Goal: Task Accomplishment & Management: Complete application form

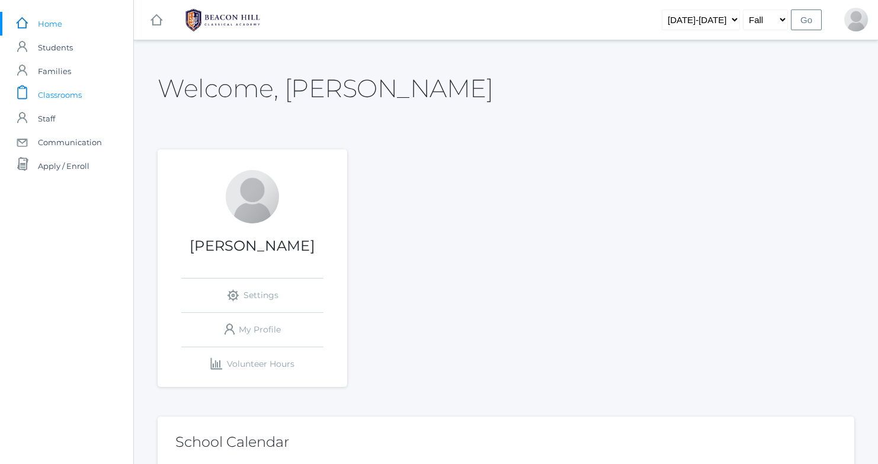
click at [60, 97] on span "Classrooms" at bounding box center [60, 95] width 44 height 24
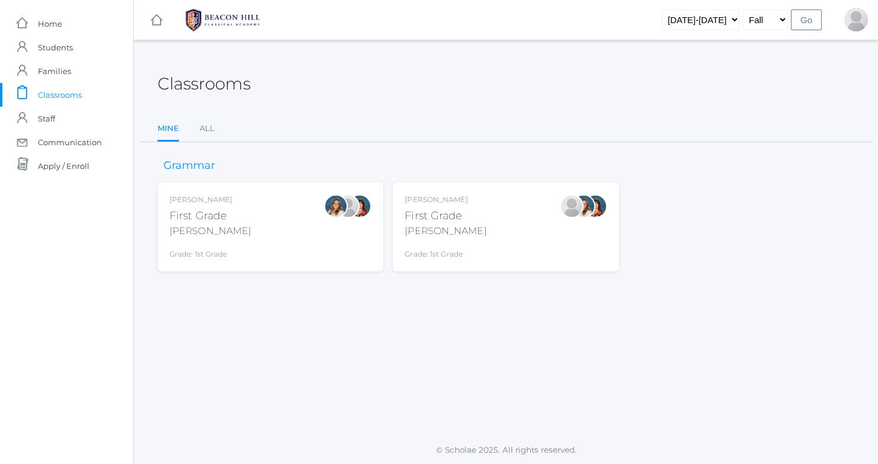
click at [509, 215] on div "Jaimie Watson First Grade Watson Grade: 1st Grade 01LA" at bounding box center [506, 226] width 202 height 65
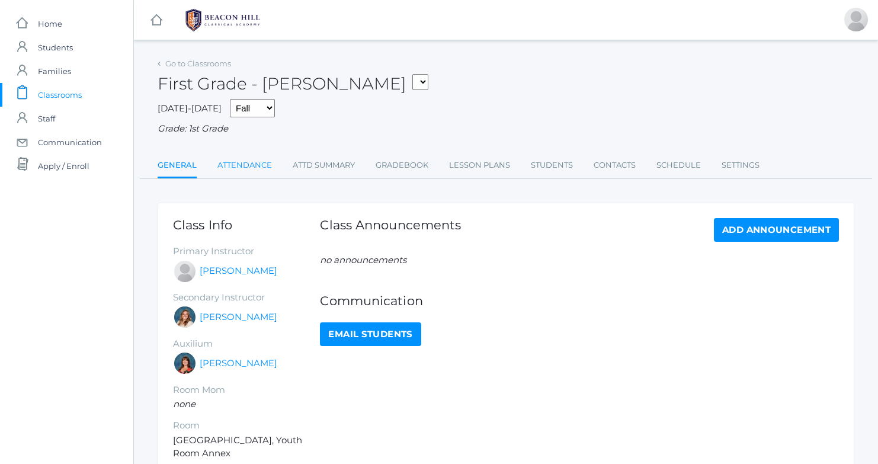
click at [258, 159] on link "Attendance" at bounding box center [244, 165] width 55 height 24
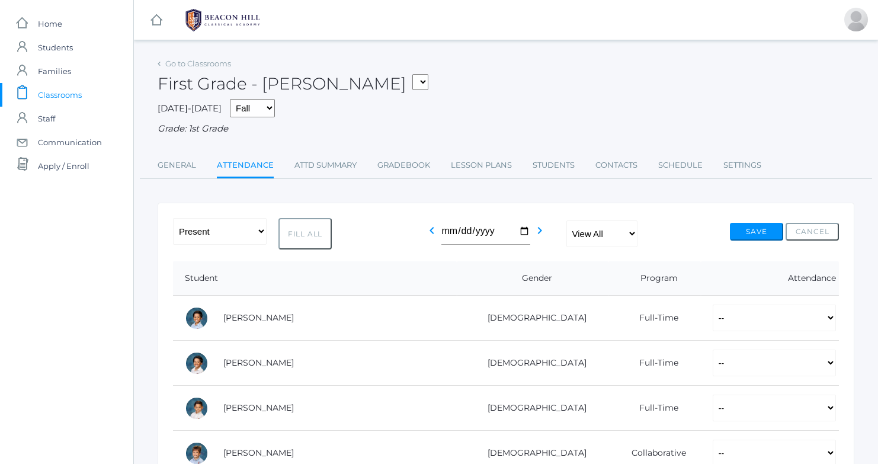
click at [315, 236] on button "Fill All" at bounding box center [304, 233] width 53 height 31
select select "P"
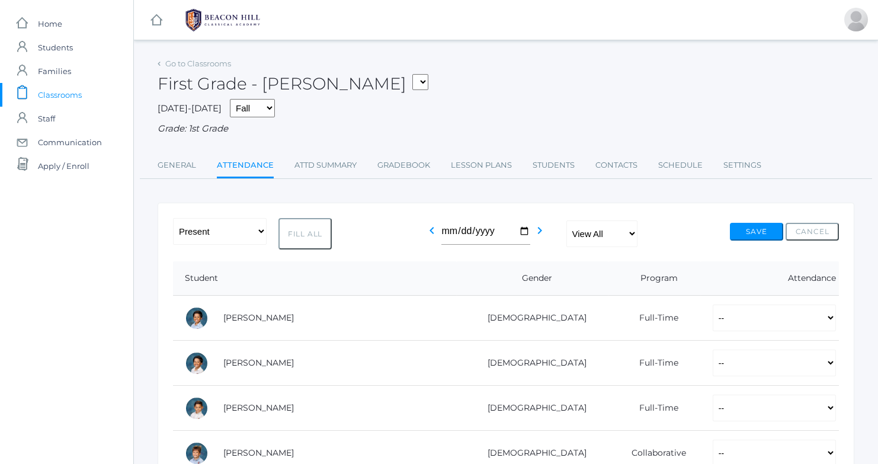
select select "P"
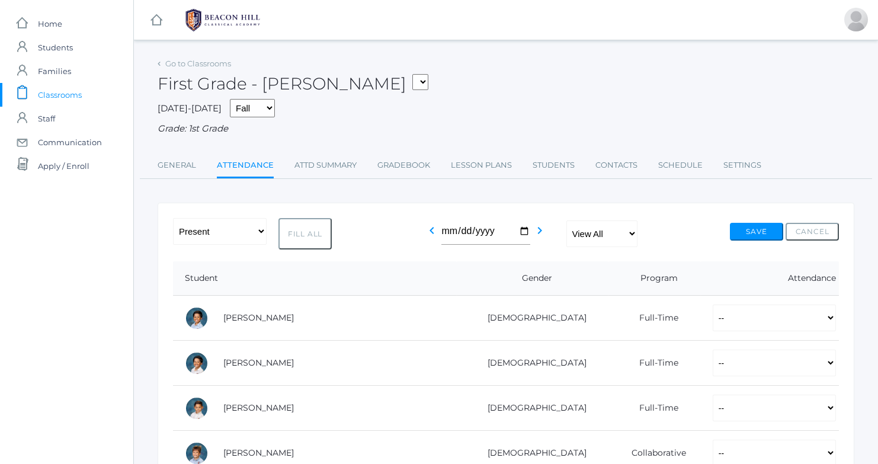
select select "P"
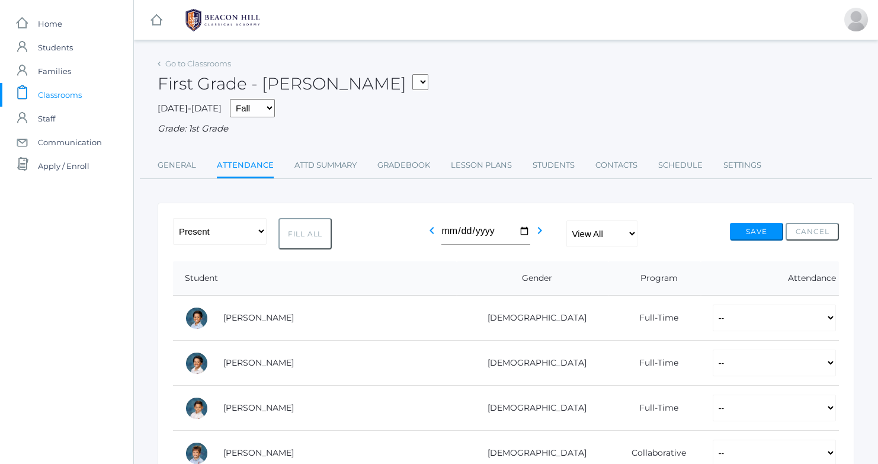
select select "P"
click at [743, 232] on button "Save" at bounding box center [756, 232] width 53 height 18
